Goal: Information Seeking & Learning: Learn about a topic

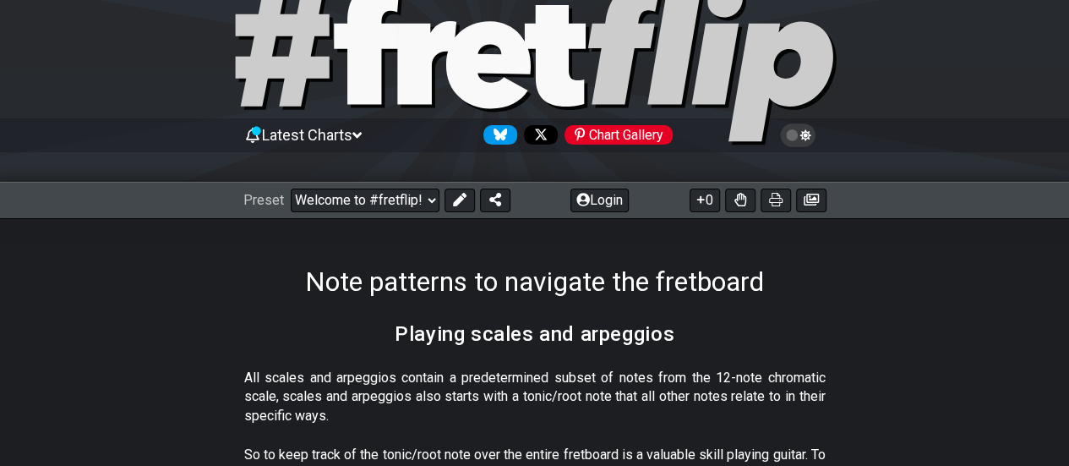
scroll to position [85, 0]
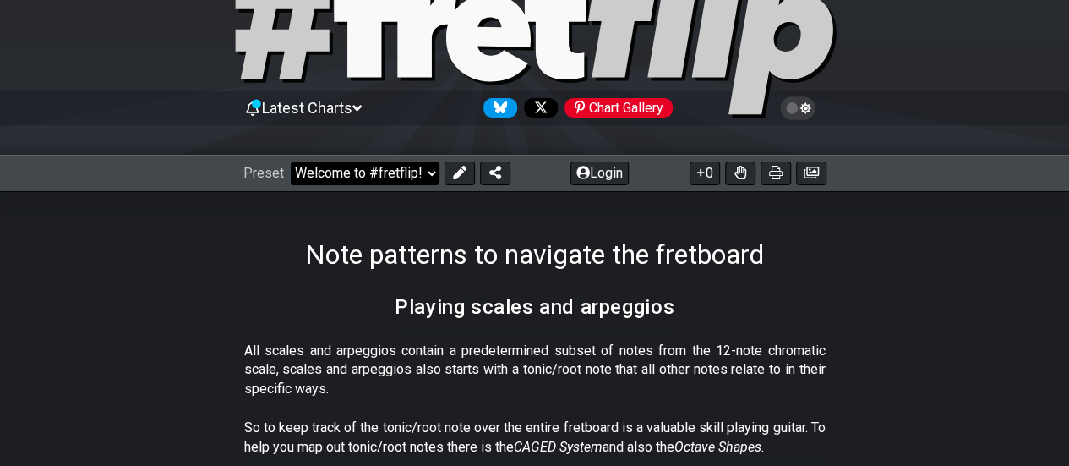
click at [433, 173] on select "Welcome to #fretflip! Initial Preset Custom Preset Minor Pentatonic Major Penta…" at bounding box center [365, 173] width 149 height 24
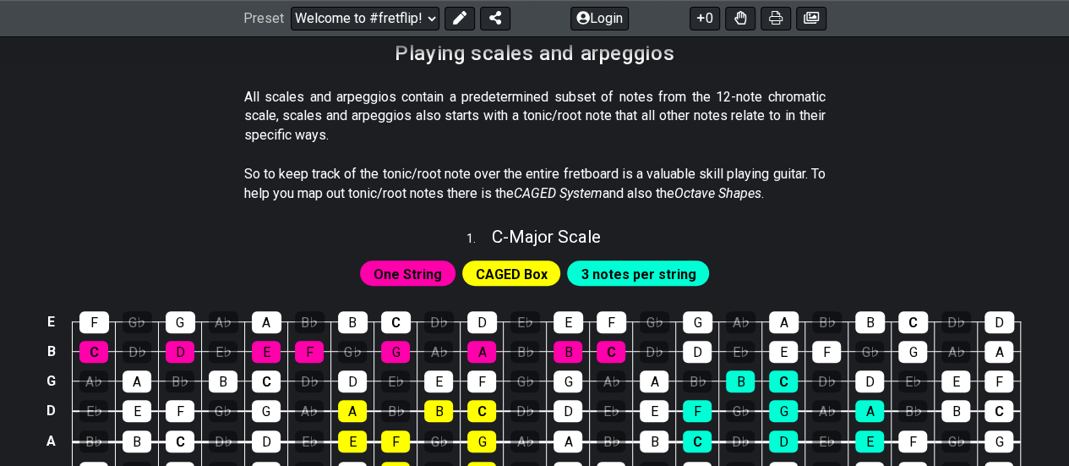
scroll to position [254, 0]
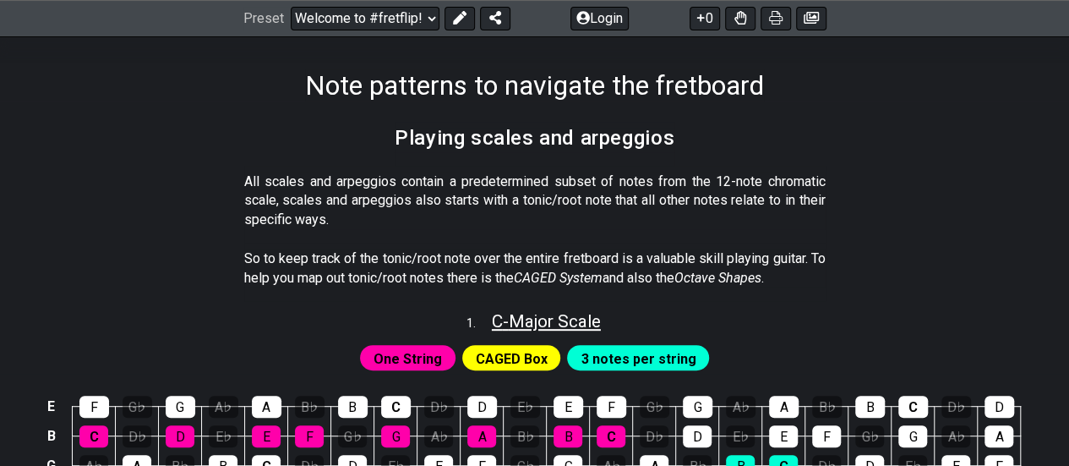
click at [576, 318] on span "C - Major Scale" at bounding box center [546, 321] width 109 height 20
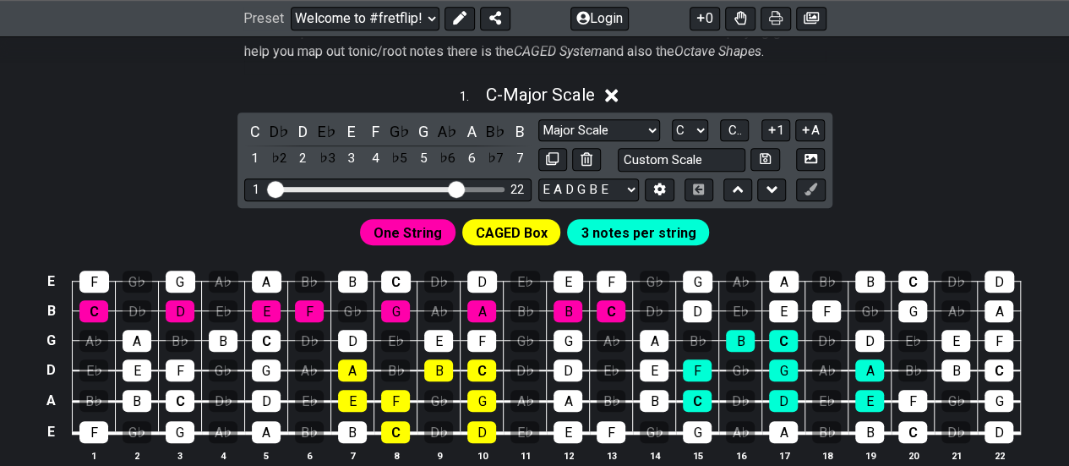
scroll to position [507, 0]
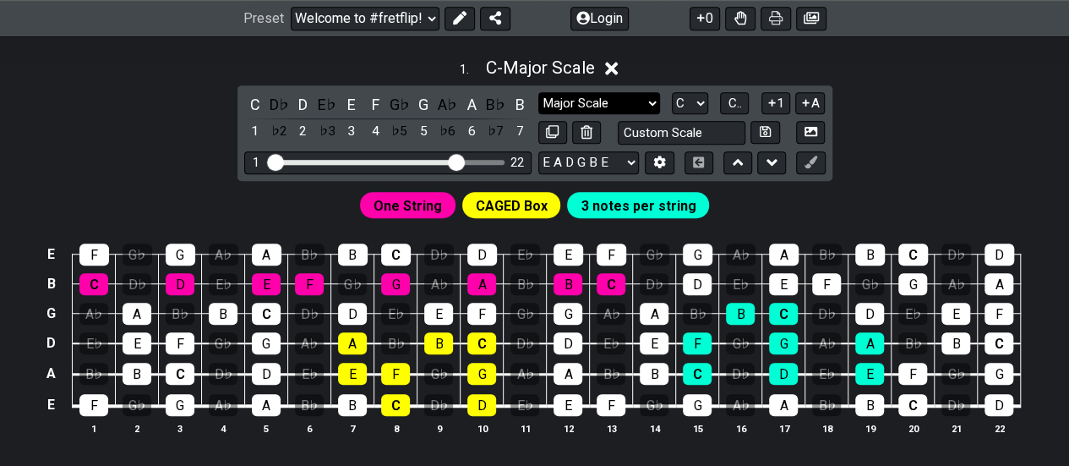
click at [653, 99] on select "Major Scale Major Scale Minor Pentatonic Major Pentatonic Minor Blues Major Blu…" at bounding box center [599, 103] width 122 height 23
click at [701, 99] on select "A♭ A A♯ B♭ B C C♯ D♭ D D♯ E♭ E F F♯ G♭ G G♯" at bounding box center [690, 103] width 36 height 23
select select "A"
click at [672, 92] on select "A♭ A A♯ B♭ B C C♯ D♭ D D♯ E♭ E F F♯ G♭ G G♯" at bounding box center [690, 103] width 36 height 23
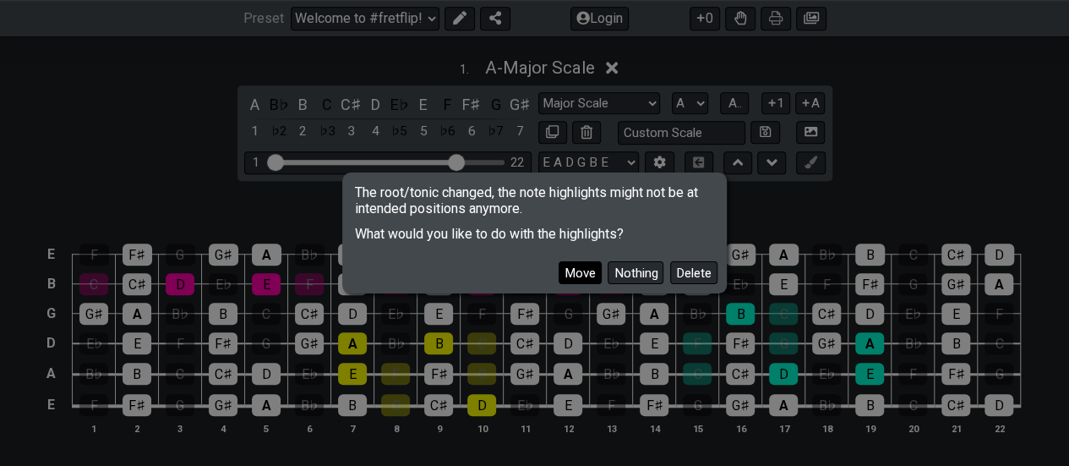
click at [583, 278] on button "Move" at bounding box center [580, 272] width 43 height 23
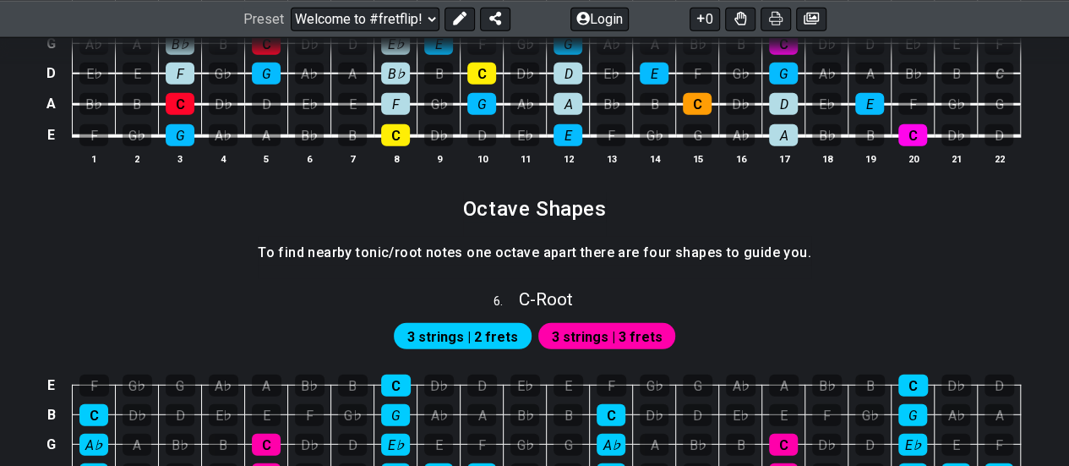
scroll to position [2367, 0]
